Goal: Task Accomplishment & Management: Use online tool/utility

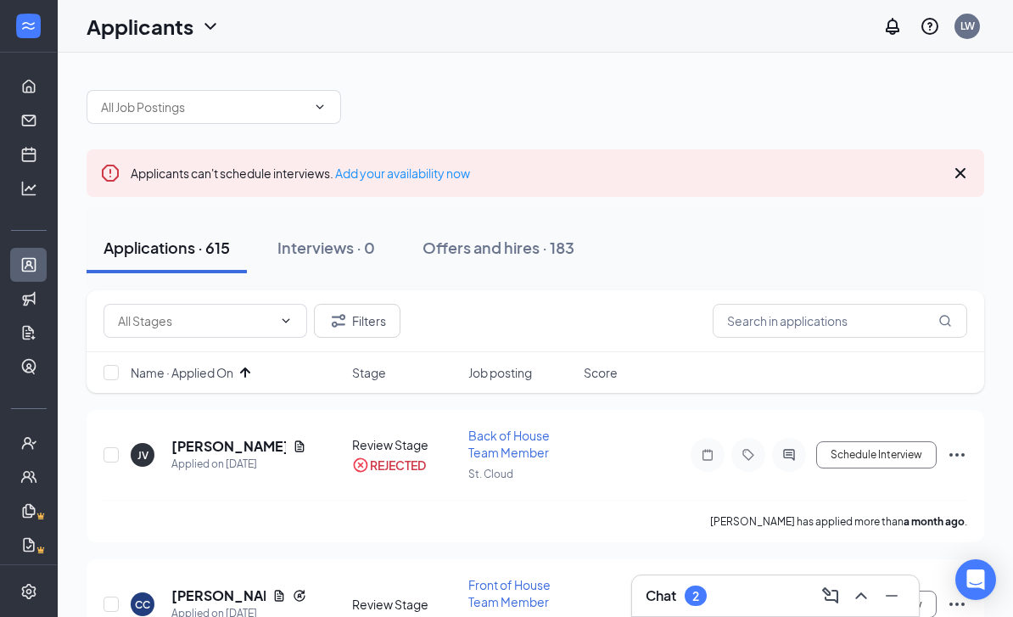
click at [501, 582] on div "Chat 2" at bounding box center [776, 595] width 260 height 27
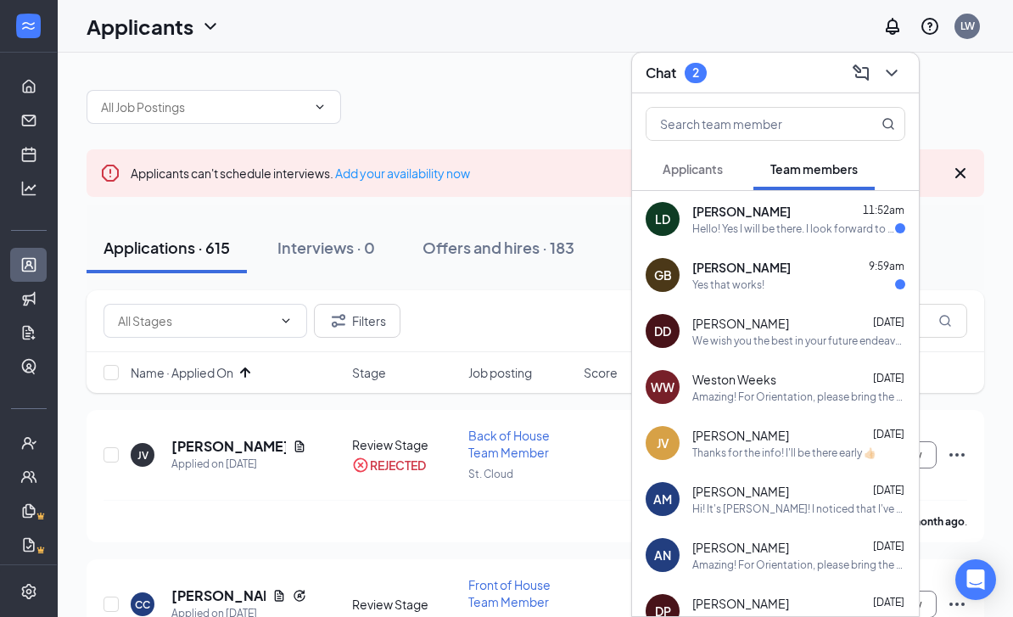
click at [501, 61] on button at bounding box center [891, 72] width 27 height 27
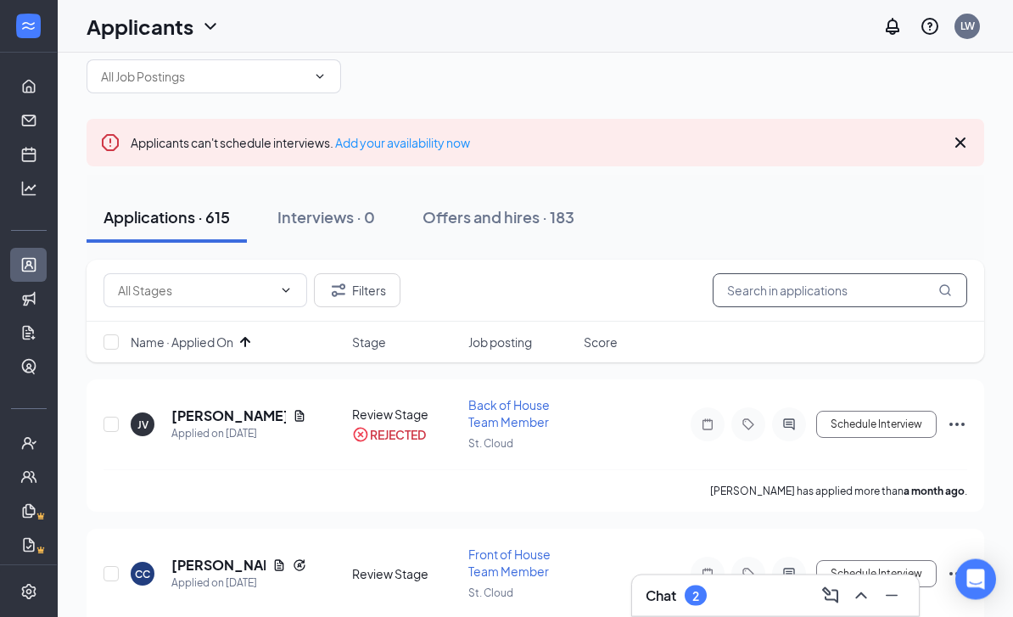
click at [501, 278] on input "text" at bounding box center [840, 291] width 255 height 34
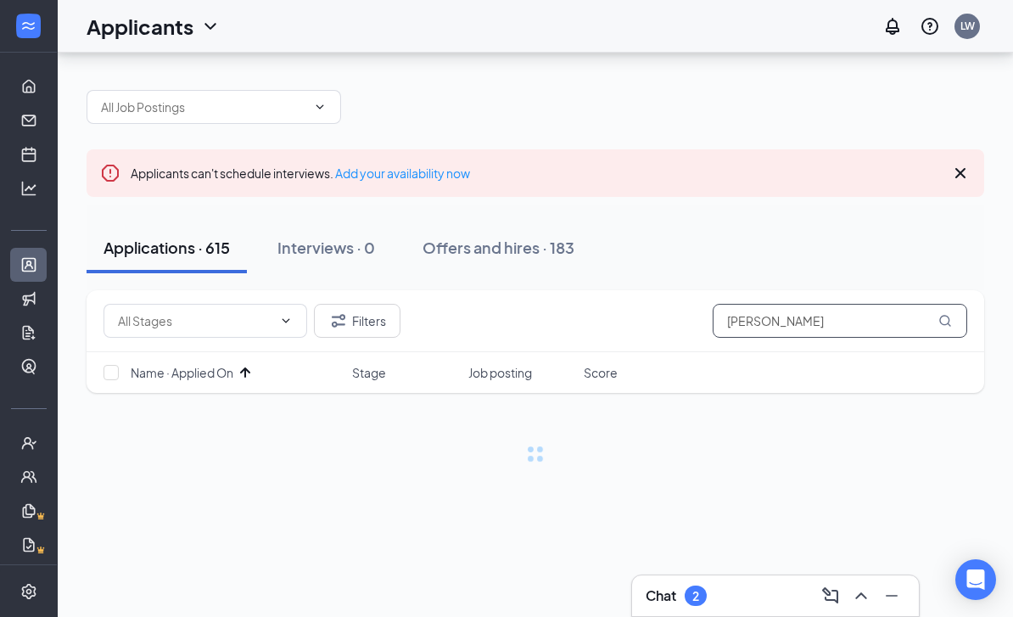
scroll to position [54, 0]
click at [366, 304] on button "Filters" at bounding box center [357, 321] width 87 height 34
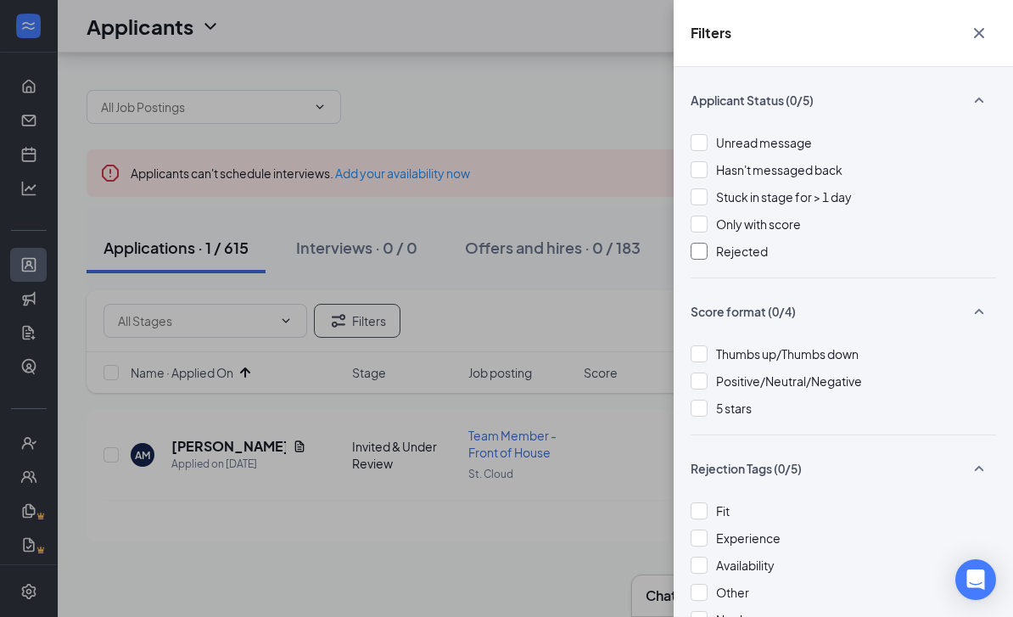
click at [501, 254] on span "Rejected" at bounding box center [742, 251] width 52 height 15
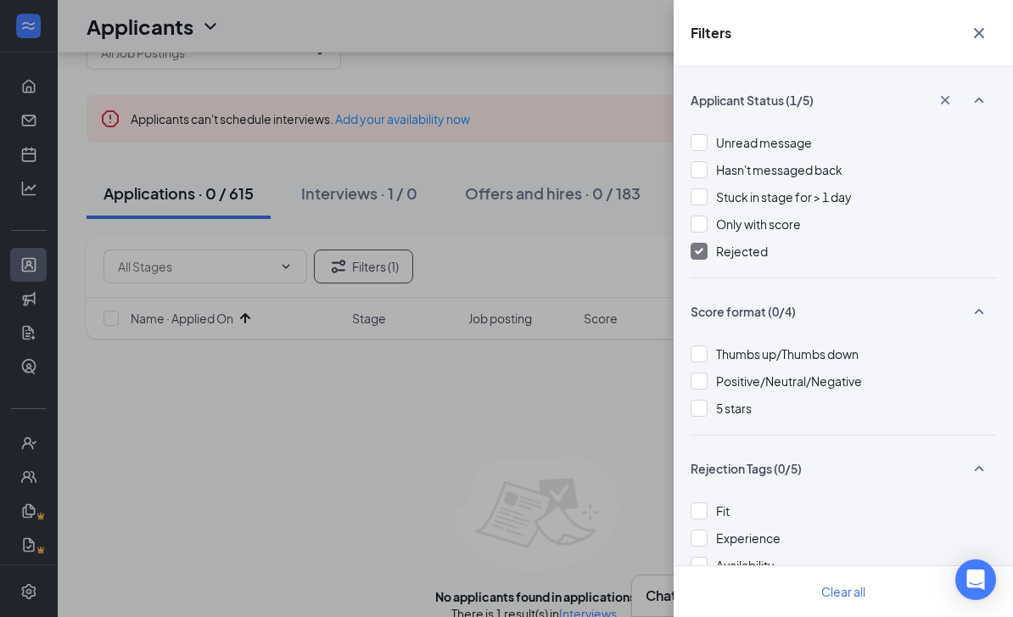
click at [501, 479] on div "Filters Applicant Status (1/5) Unread message Hasn't messaged back Stuck in sta…" at bounding box center [506, 308] width 1013 height 617
click at [284, 479] on div "Filters Applicant Status (1/5) Unread message Hasn't messaged back Stuck in sta…" at bounding box center [506, 308] width 1013 height 617
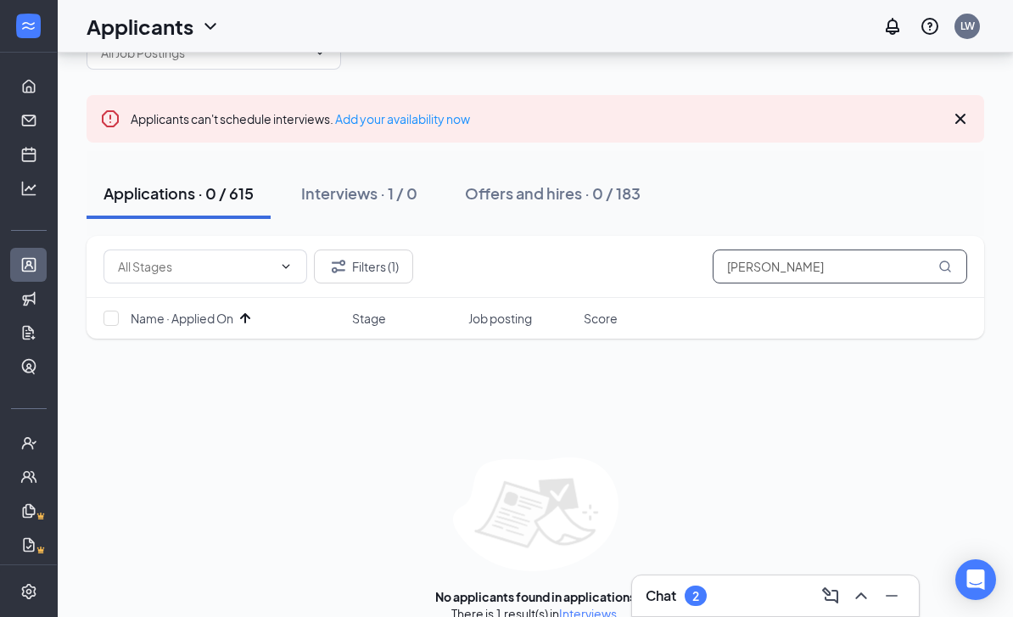
click at [501, 255] on input "[PERSON_NAME]" at bounding box center [840, 266] width 255 height 34
click at [501, 265] on input "[PERSON_NAME]" at bounding box center [840, 266] width 255 height 34
type input "Autu"
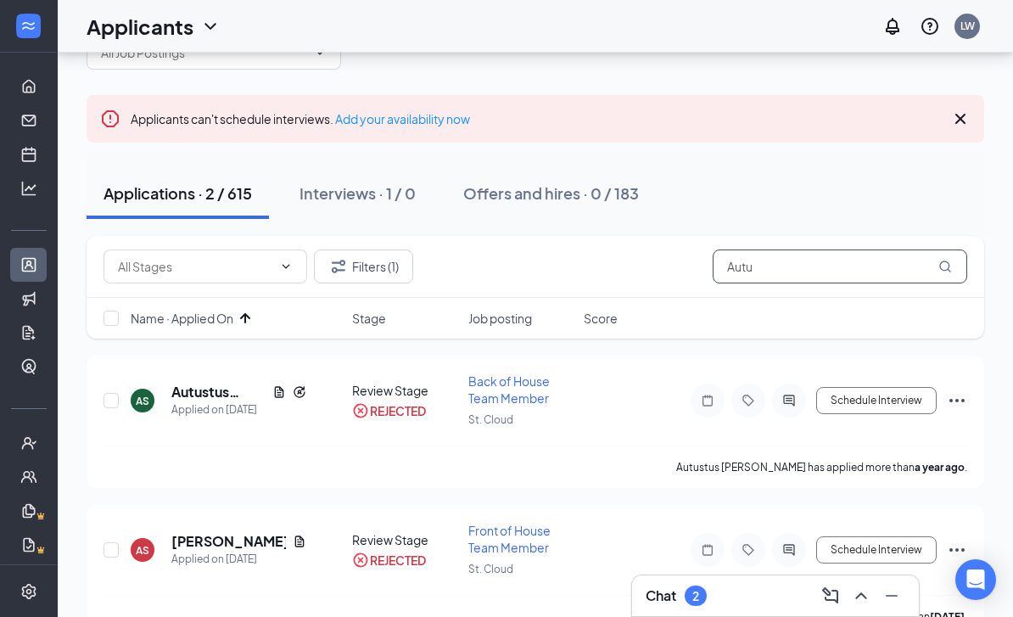
scroll to position [92, 0]
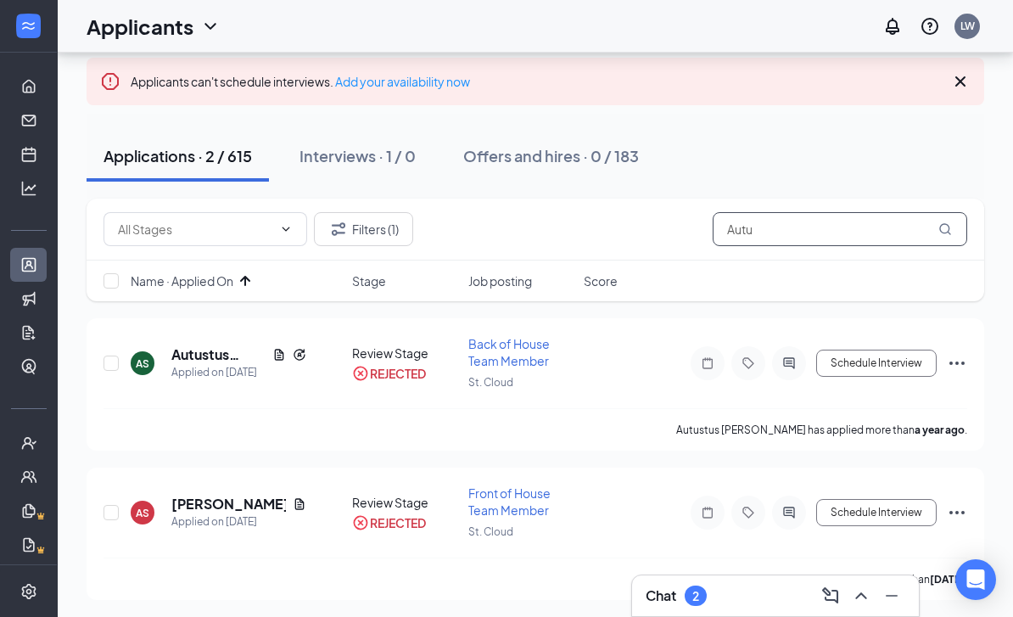
click at [501, 227] on input "Autu" at bounding box center [840, 229] width 255 height 34
paste input "[PERSON_NAME]"
type input "[PERSON_NAME]"
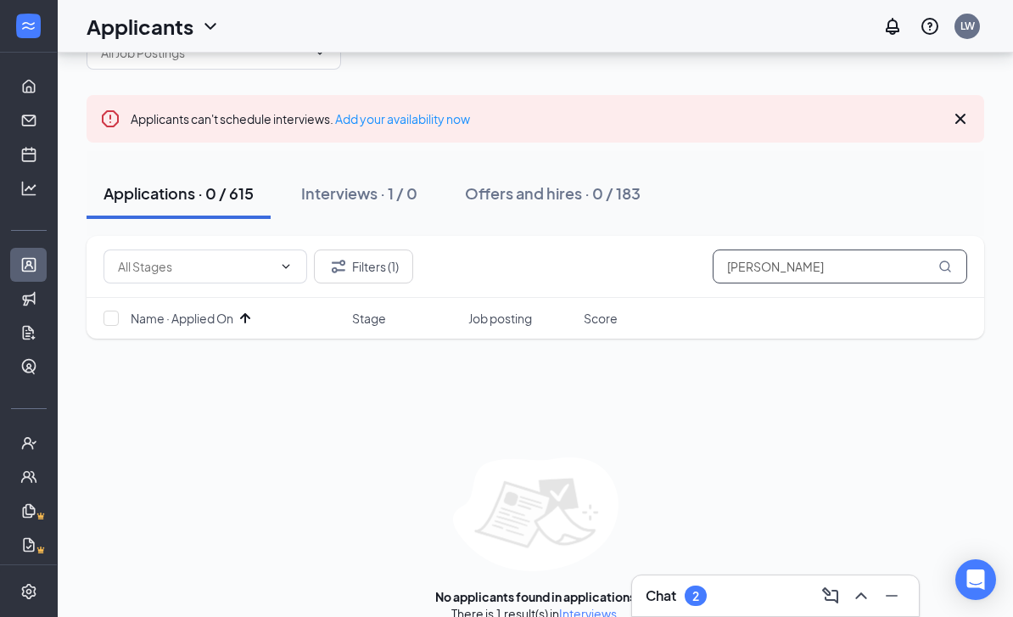
scroll to position [80, 0]
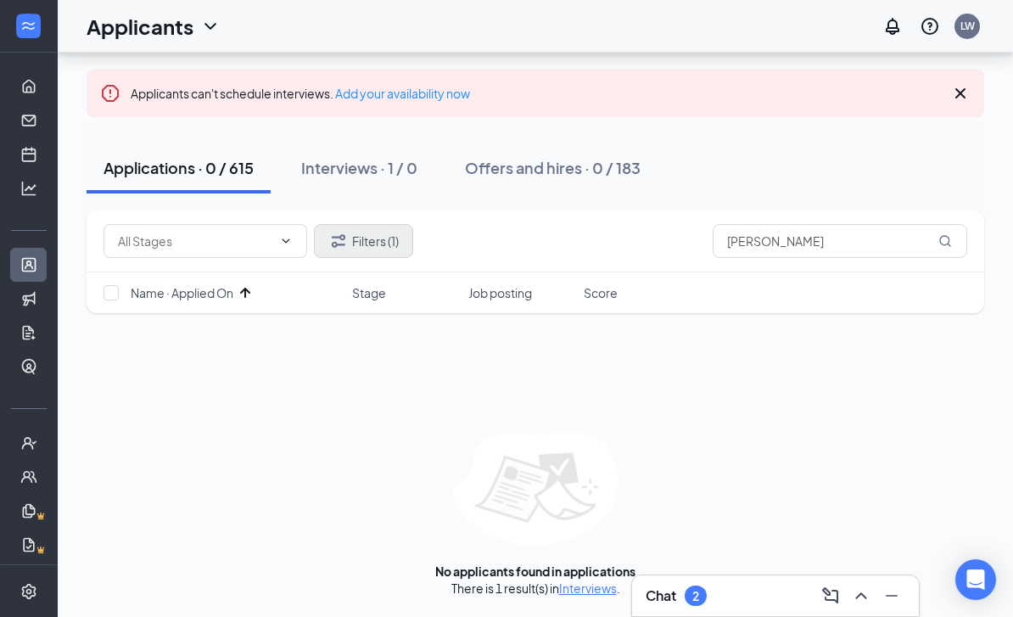
click at [380, 241] on button "Filters (1)" at bounding box center [363, 241] width 99 height 34
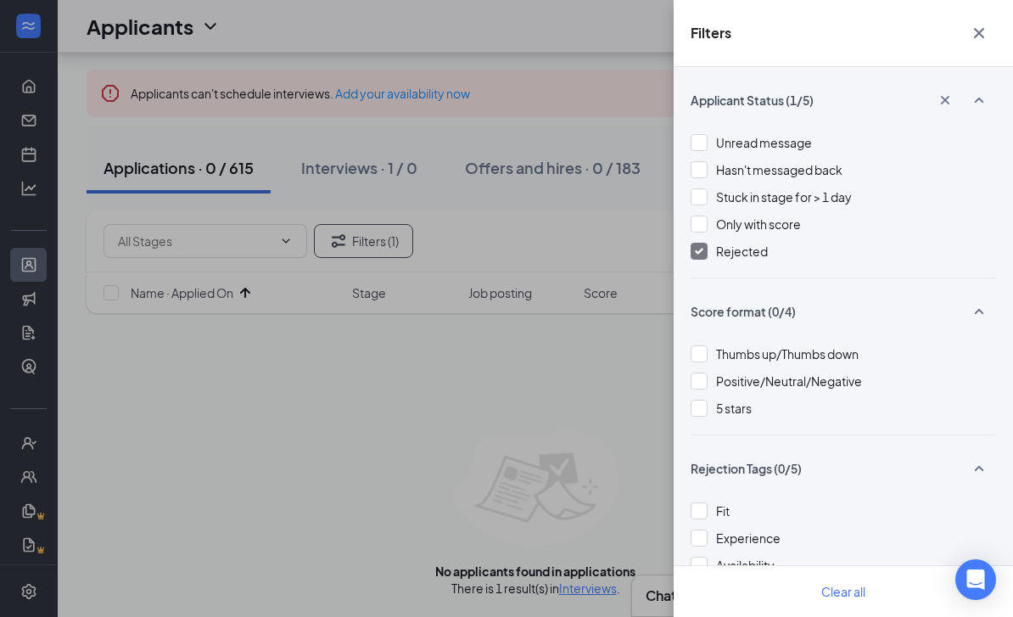
scroll to position [0, 0]
click at [501, 171] on div "Filters Applicant Status (1/5) Unread message Hasn't messaged back Stuck in sta…" at bounding box center [506, 308] width 1013 height 617
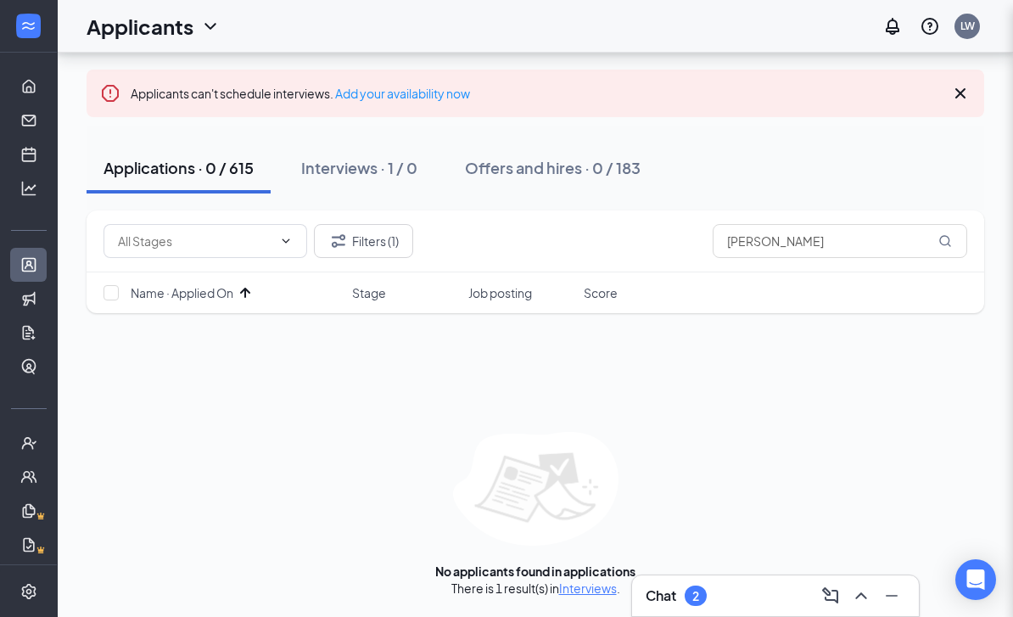
click at [430, 170] on div "Filters Applicant Status (1/5) Unread message Hasn't messaged back Stuck in sta…" at bounding box center [506, 308] width 1013 height 617
click at [404, 170] on div "Interviews · 1 / 0" at bounding box center [359, 167] width 116 height 21
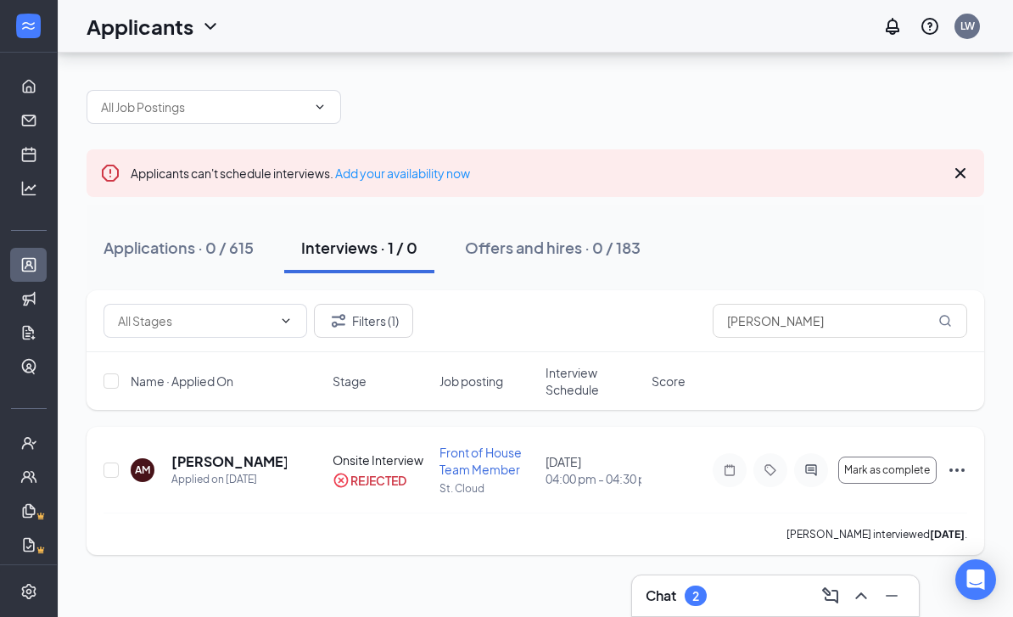
scroll to position [53, 0]
click at [232, 452] on h5 "[PERSON_NAME]" at bounding box center [228, 461] width 115 height 19
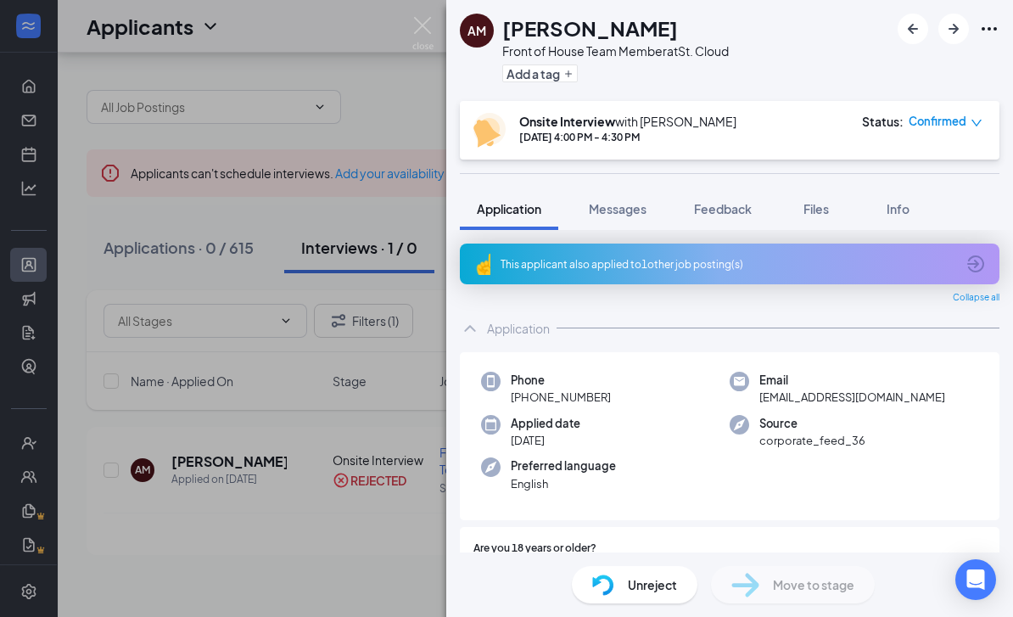
click at [501, 257] on div "This applicant also applied to 1 other job posting(s)" at bounding box center [728, 264] width 455 height 14
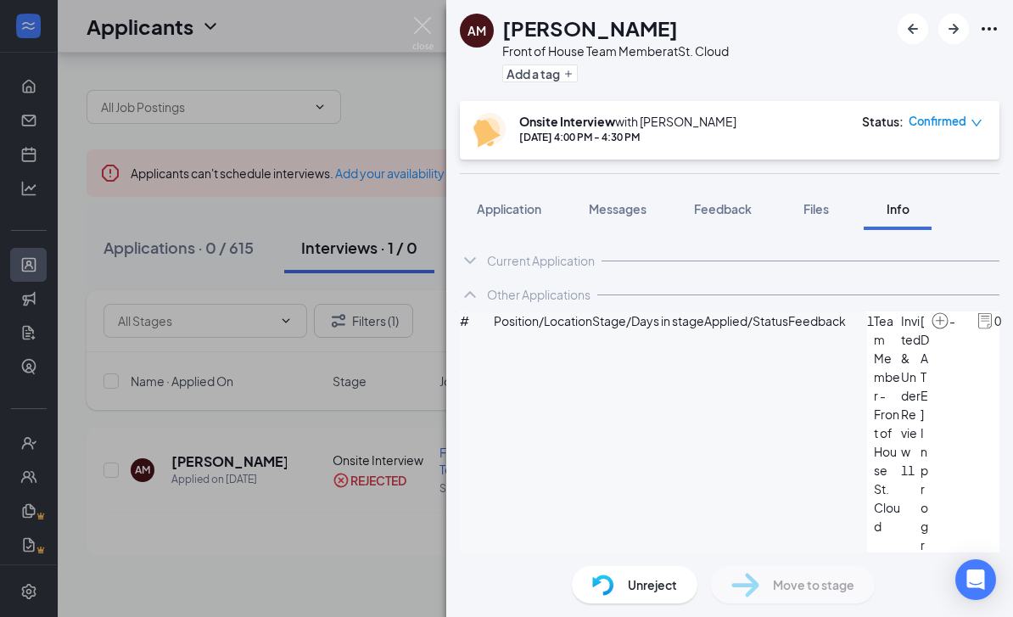
scroll to position [25, 0]
click at [501, 201] on span "Application" at bounding box center [509, 208] width 64 height 15
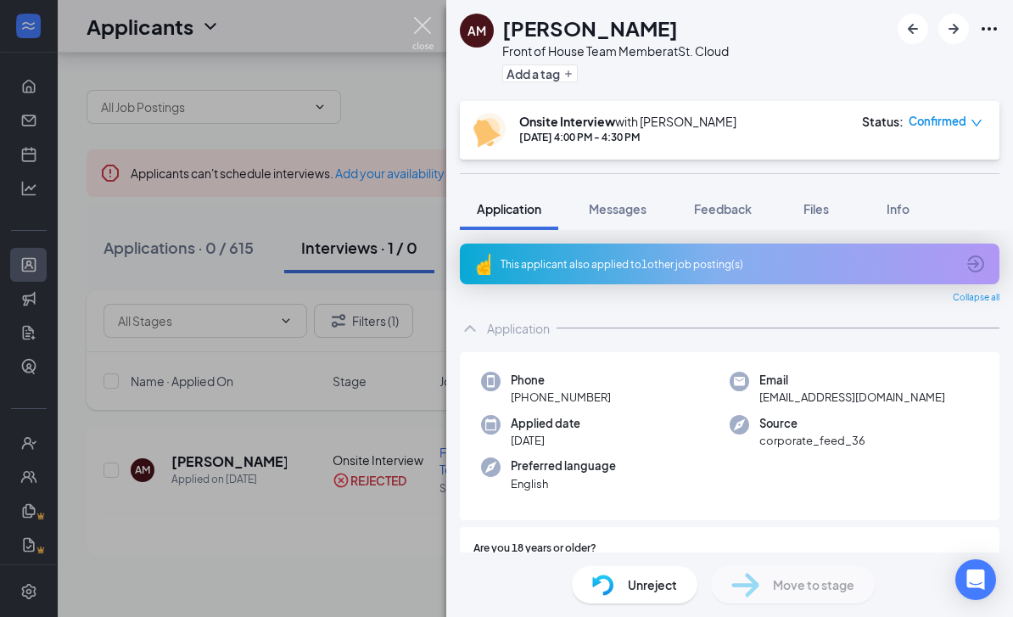
click at [423, 31] on img at bounding box center [422, 33] width 21 height 33
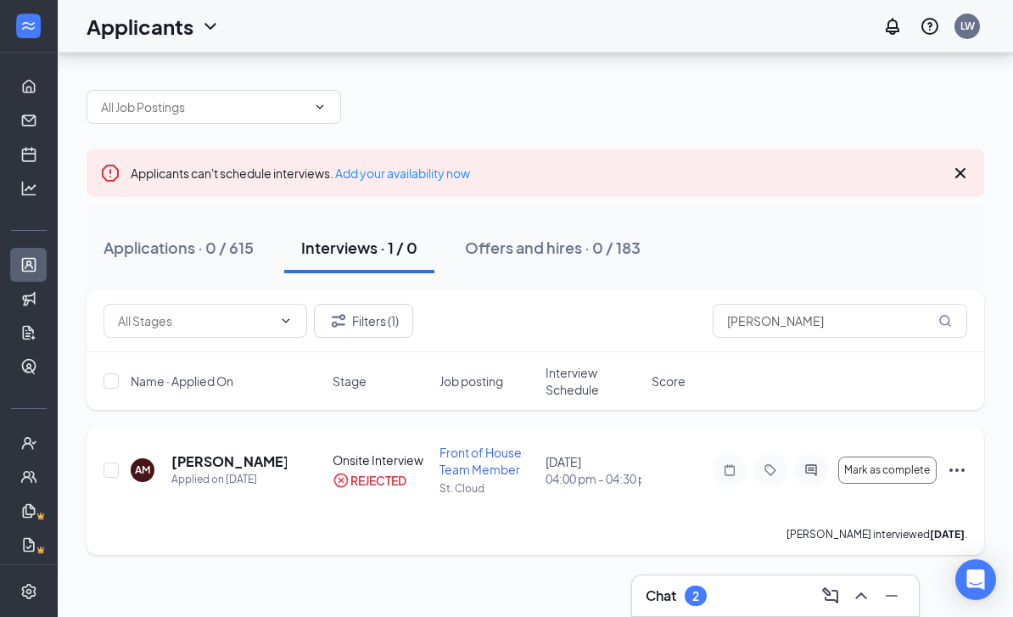
click at [501, 512] on div "[PERSON_NAME] interviewed [DATE] ." at bounding box center [536, 533] width 864 height 42
click at [216, 452] on h5 "[PERSON_NAME]" at bounding box center [228, 461] width 115 height 19
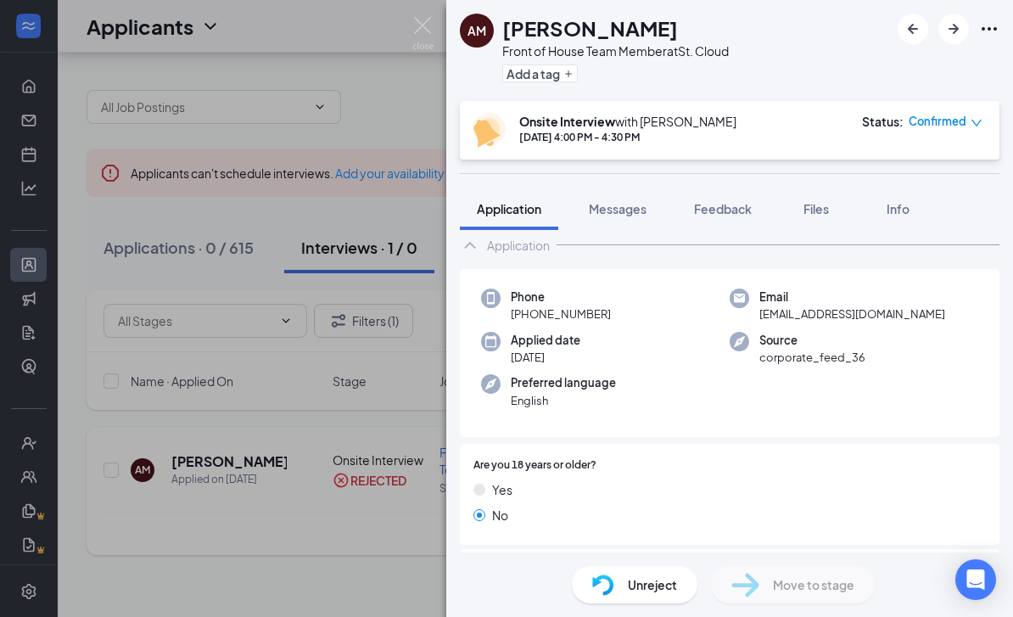
scroll to position [88, 0]
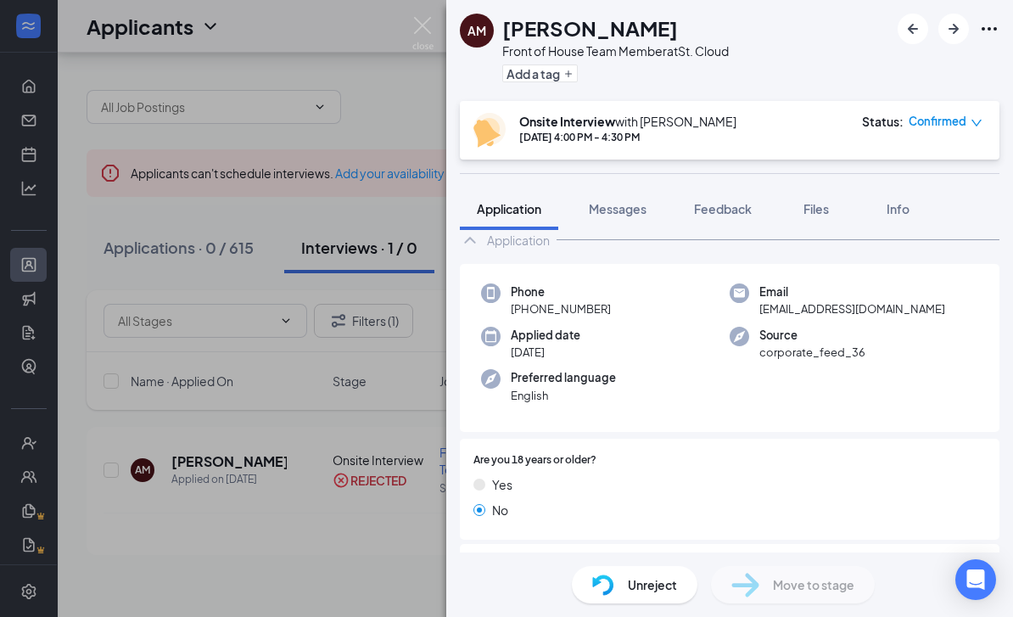
click at [406, 501] on div "AM [PERSON_NAME] Front of House Team Member at [GEOGRAPHIC_DATA] Add a tag Onsi…" at bounding box center [506, 308] width 1013 height 617
